Goal: Check status: Check status

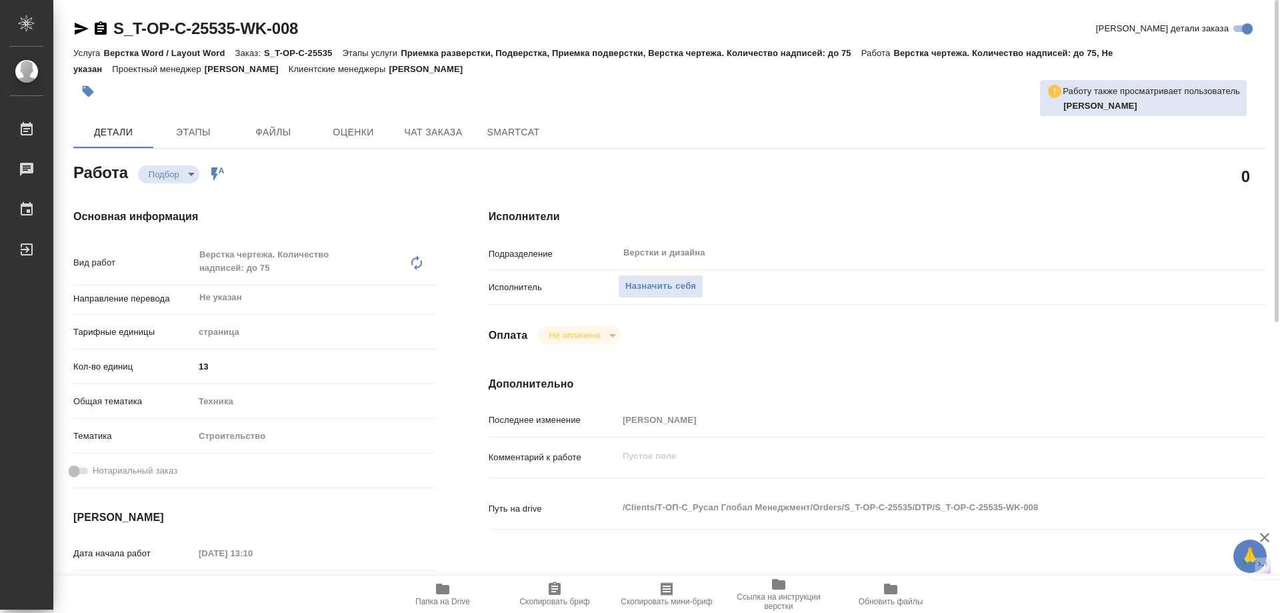
click at [801, 337] on div "Оплата Не оплачена notPayed" at bounding box center [877, 335] width 777 height 18
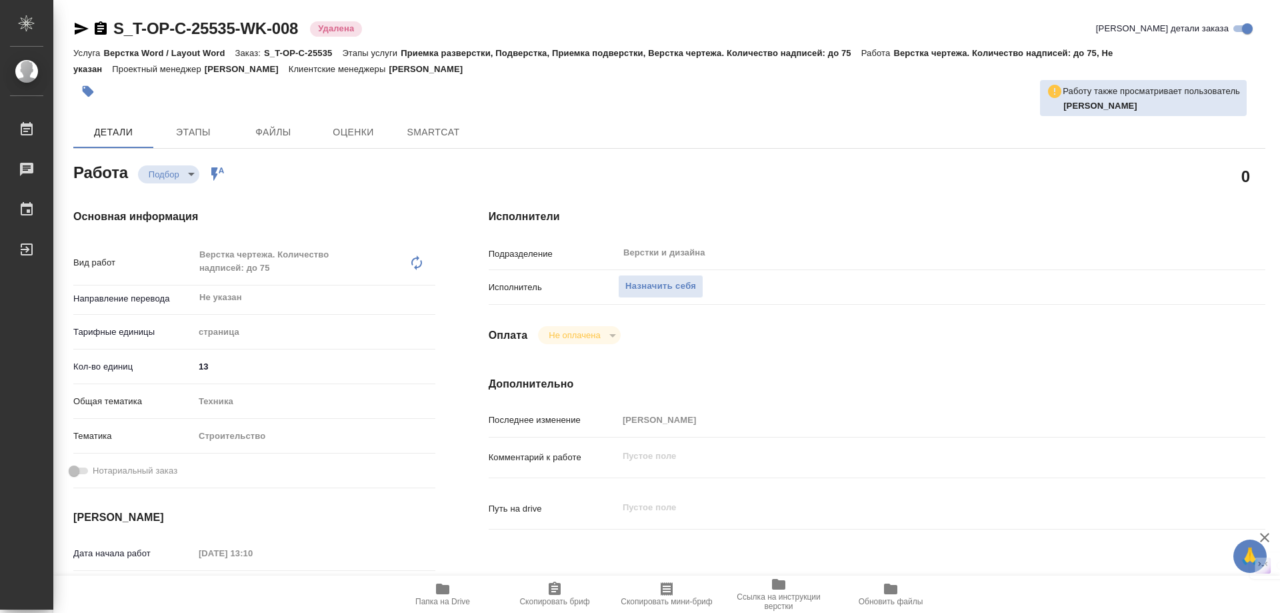
type textarea "x"
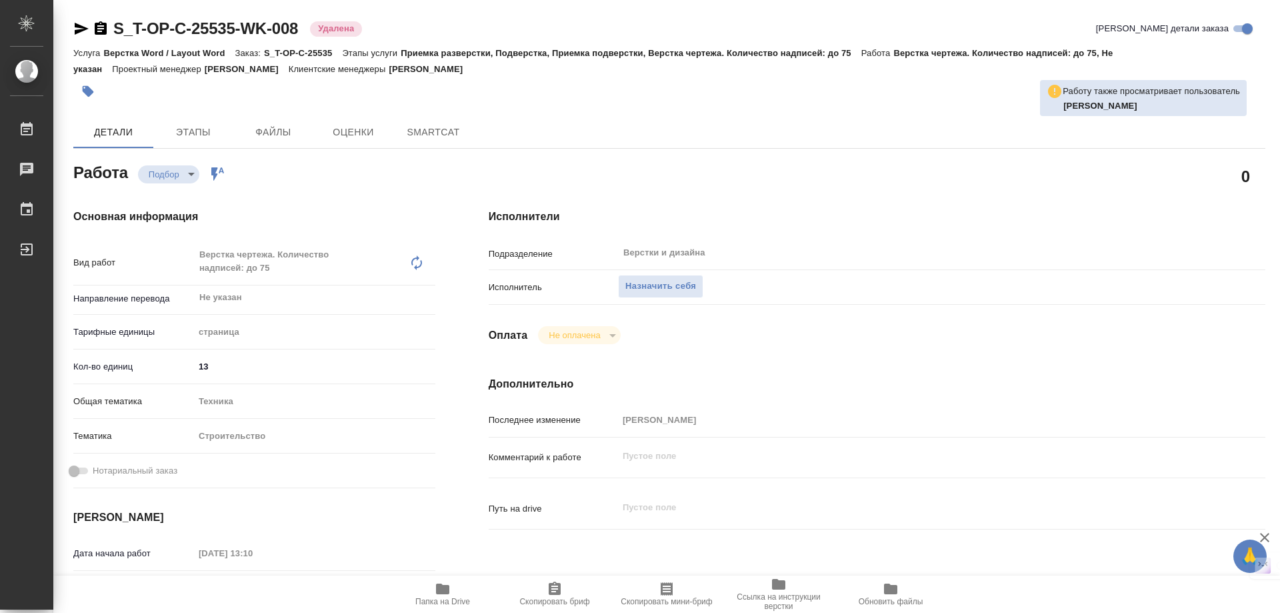
type textarea "x"
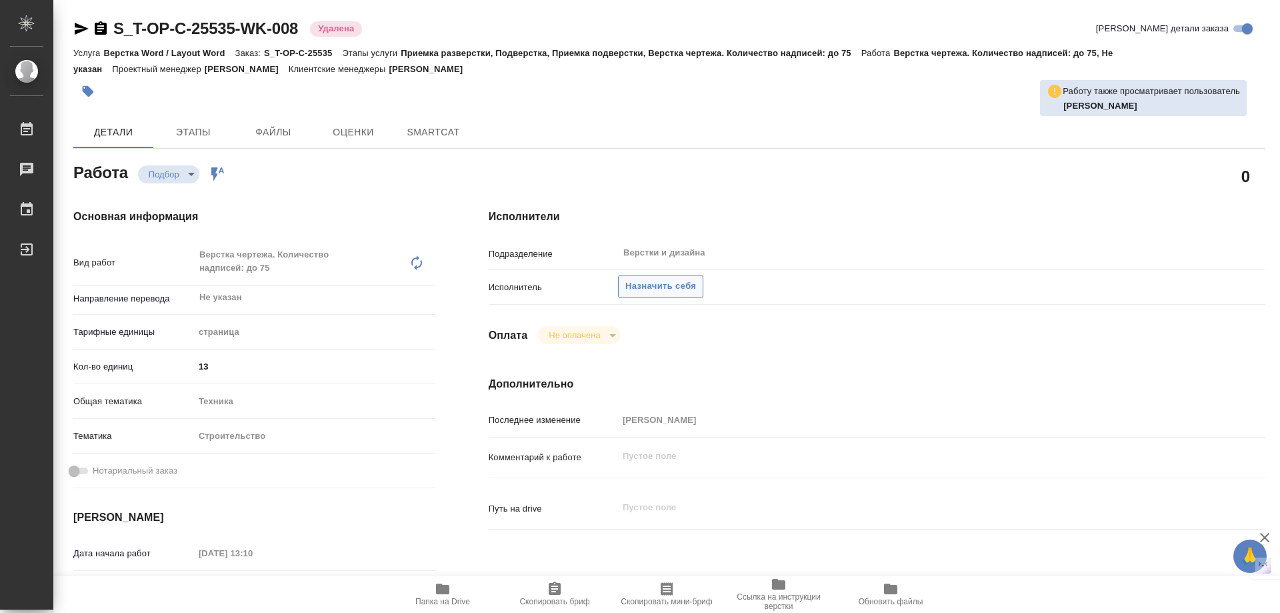
type textarea "x"
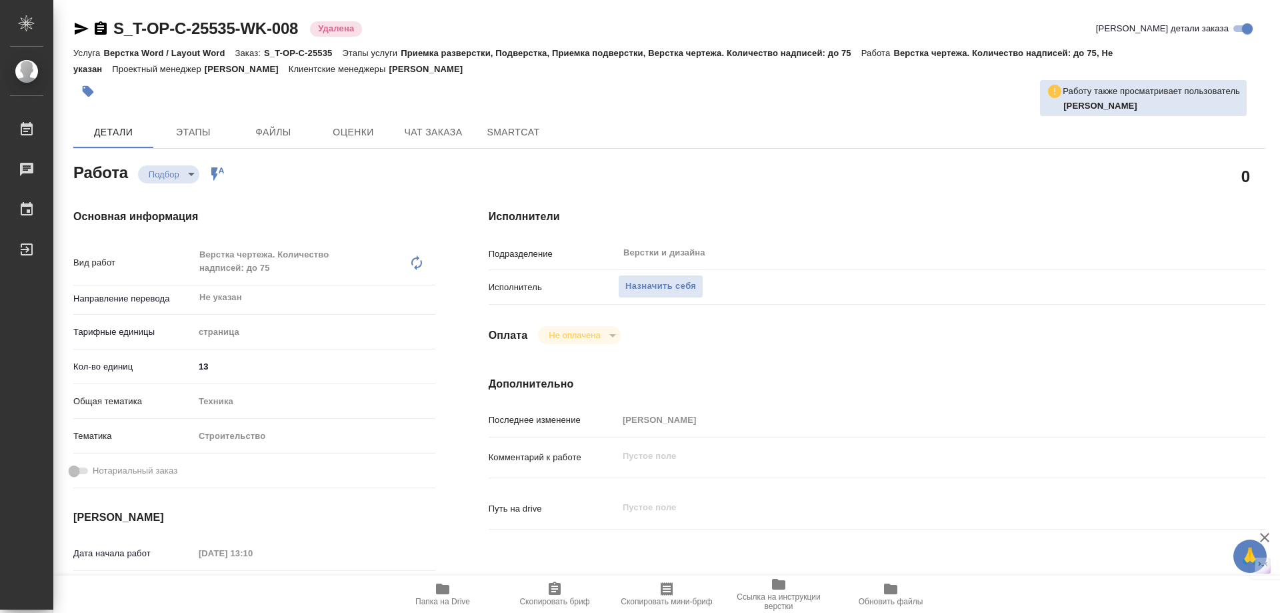
type textarea "x"
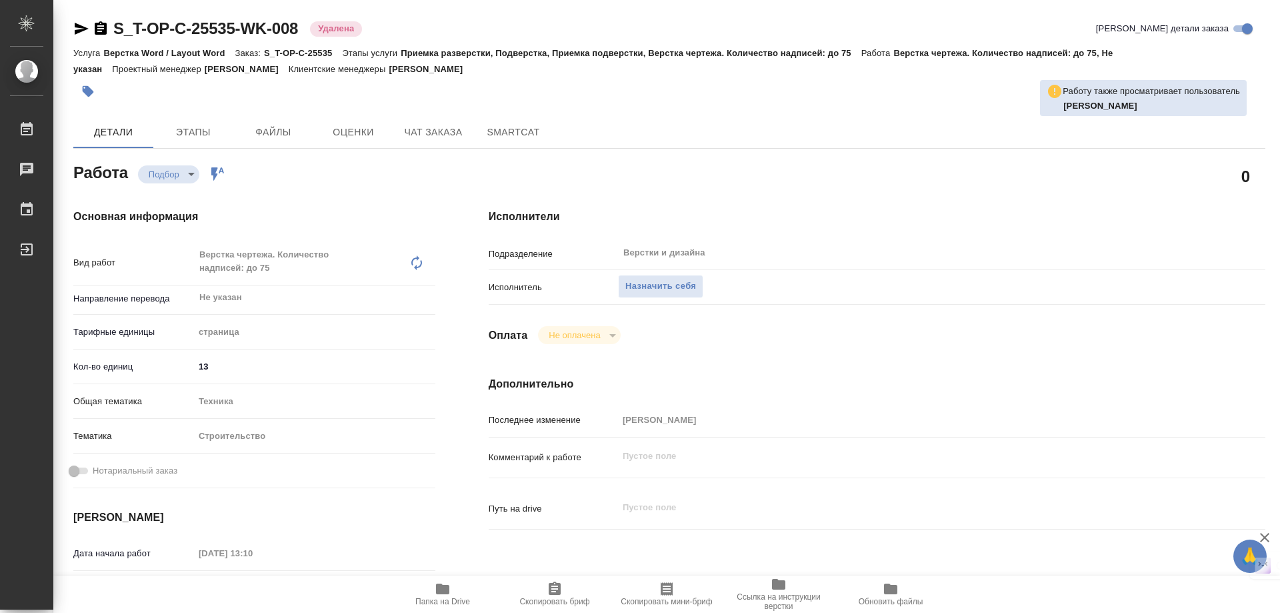
type textarea "x"
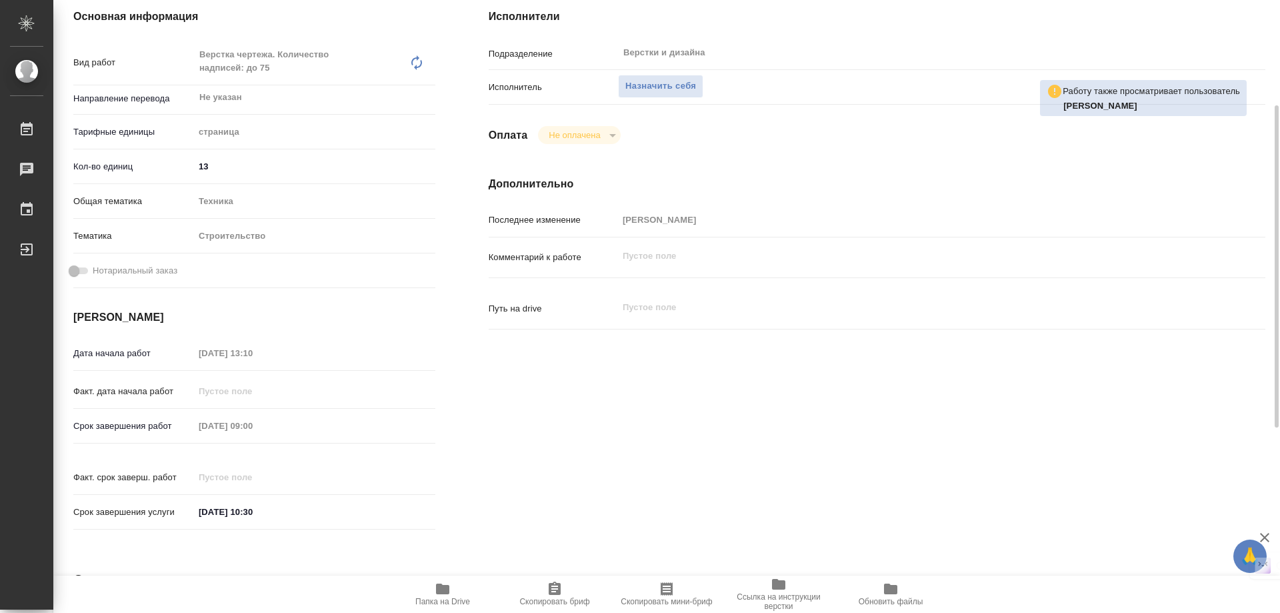
scroll to position [267, 0]
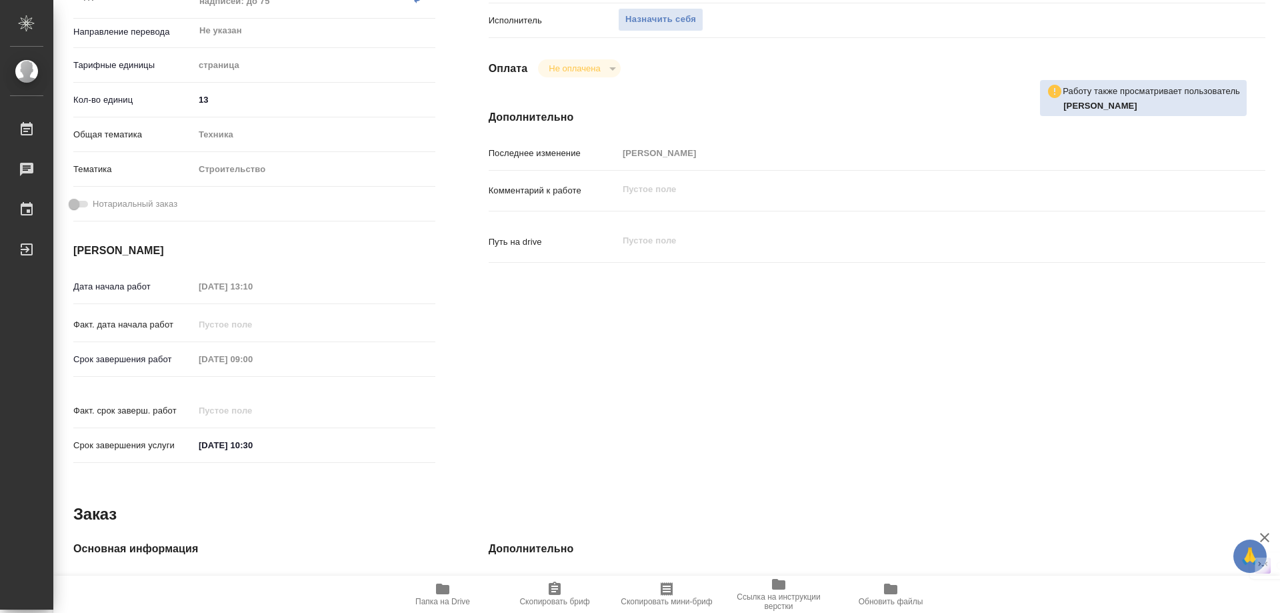
type textarea "x"
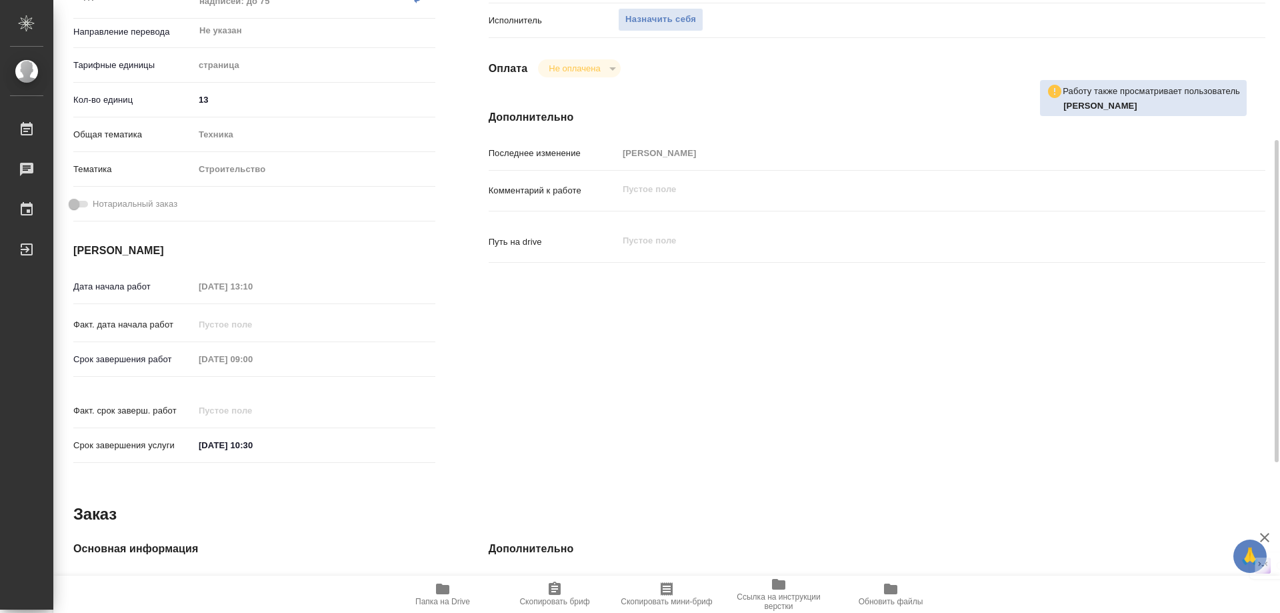
type textarea "x"
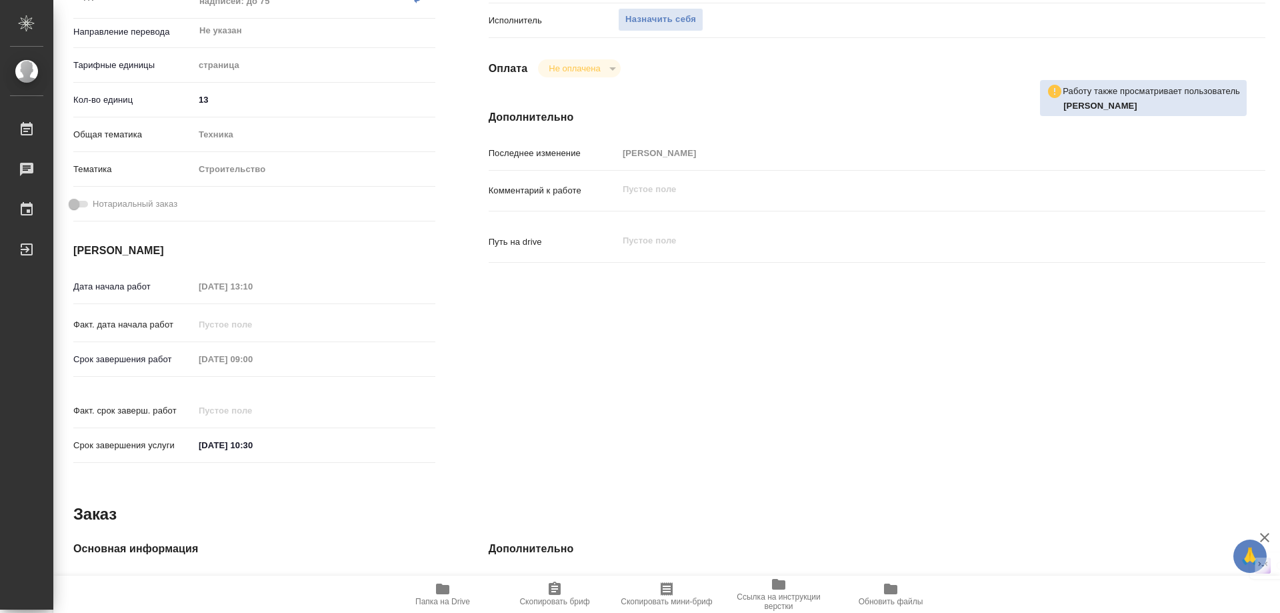
click at [482, 311] on div "Исполнители Подразделение Верстки и дизайна ​ Исполнитель Назначить себя Оплата…" at bounding box center [877, 206] width 830 height 583
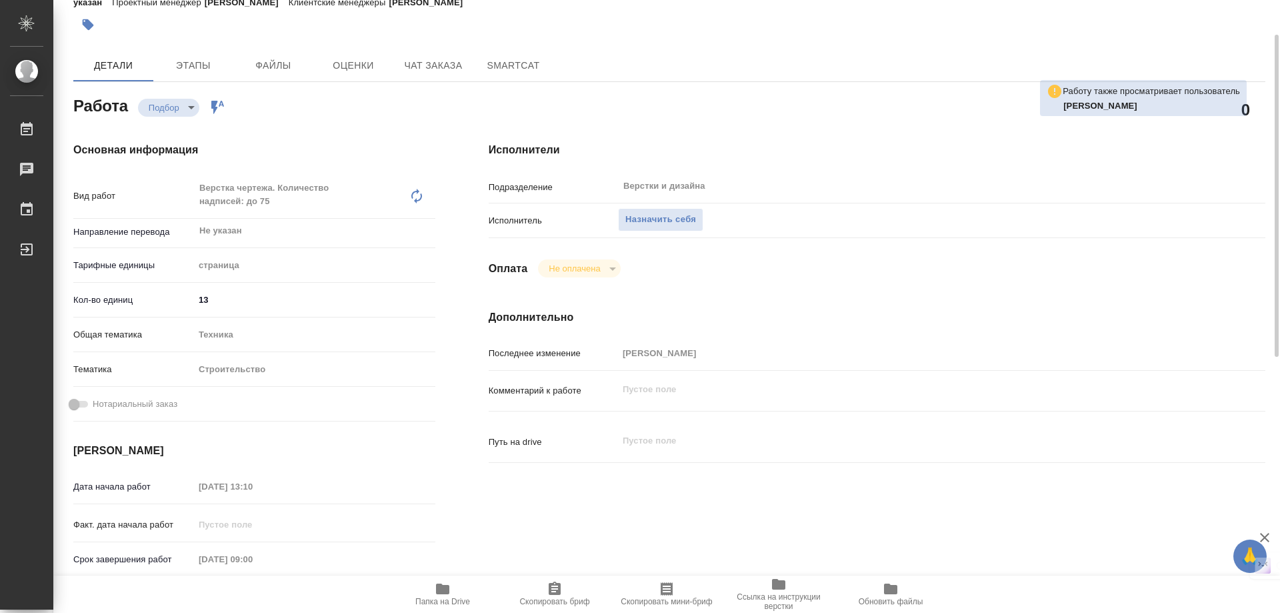
scroll to position [0, 0]
